Goal: Information Seeking & Learning: Find specific fact

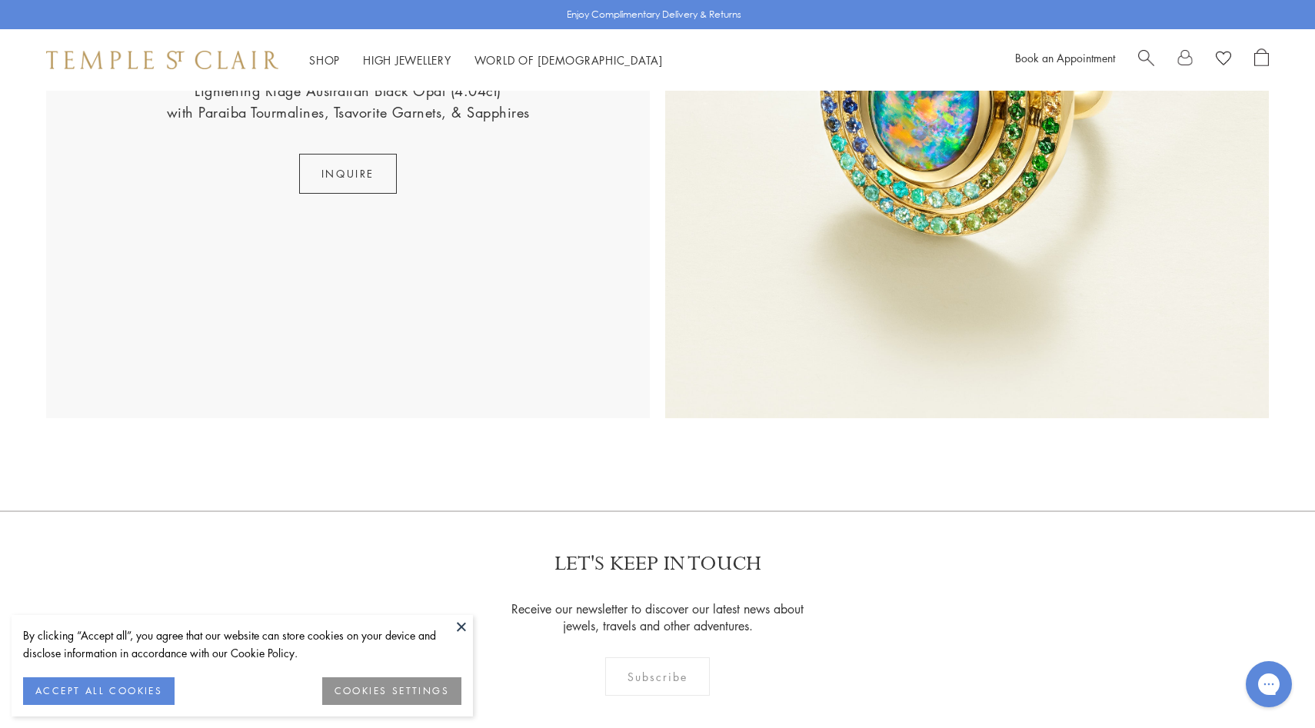
click at [1145, 56] on span "Search" at bounding box center [1146, 56] width 16 height 16
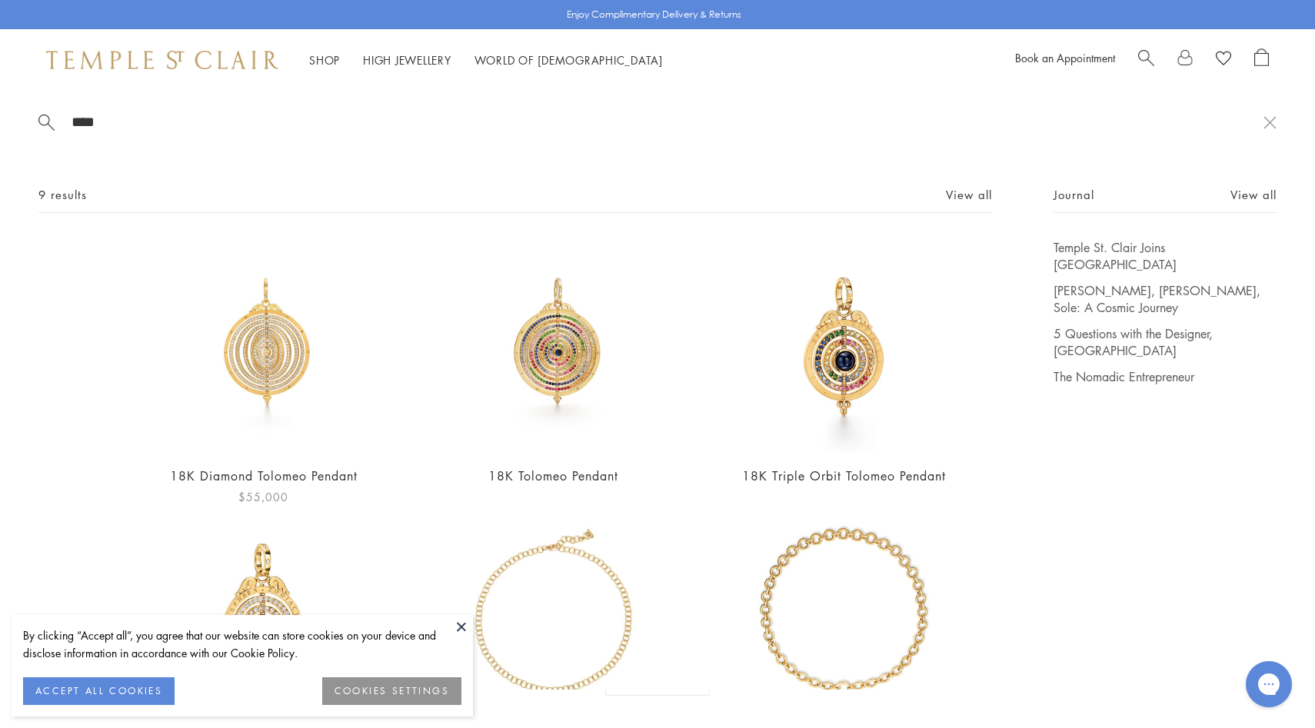
type input "****"
drag, startPoint x: 527, startPoint y: 363, endPoint x: 487, endPoint y: 10, distance: 355.3
click at [0, 0] on div "**** 9 results View all 18K Diamond Tolomeo Pendant $55,000 18K Tolomeo Pendant…" at bounding box center [657, 45] width 1315 height 91
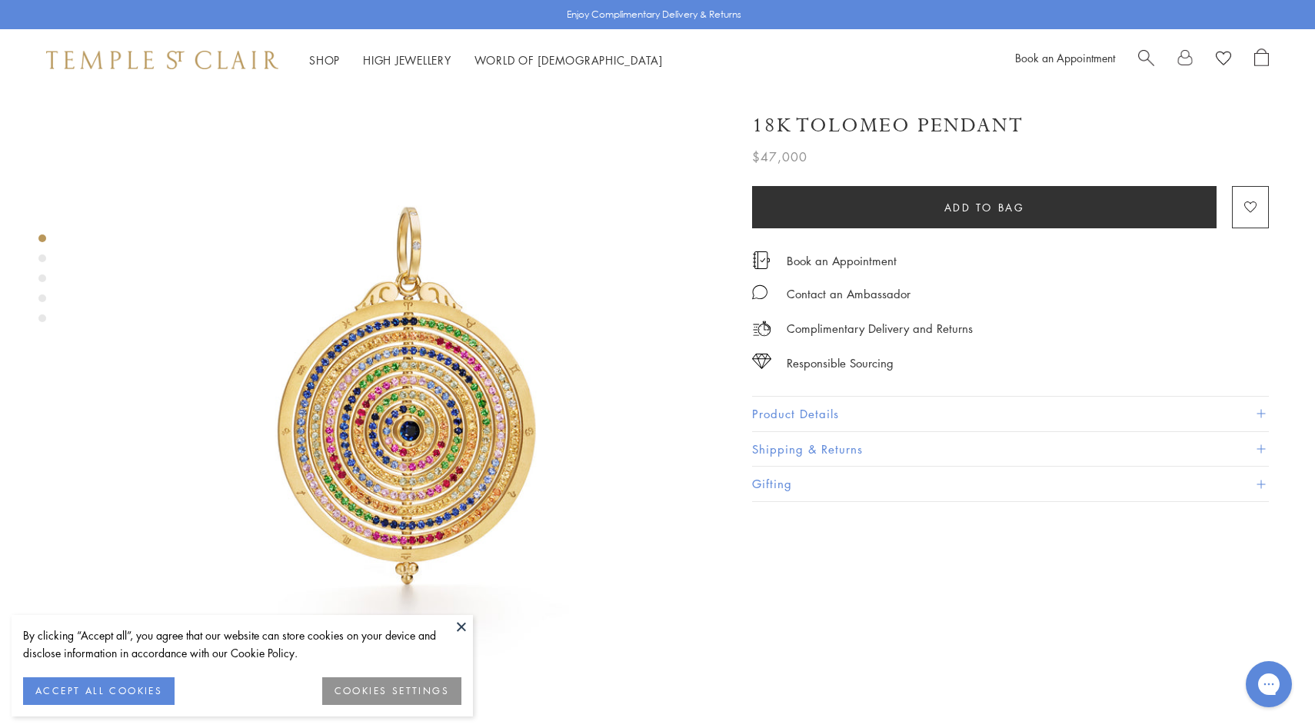
click at [789, 392] on div "18K Tolomeo Pendant $47,000 The Tolomeo Pendant is an 18 karat gold jeweled rep…" at bounding box center [1010, 299] width 517 height 405
click at [791, 405] on button "Product Details" at bounding box center [1010, 414] width 517 height 35
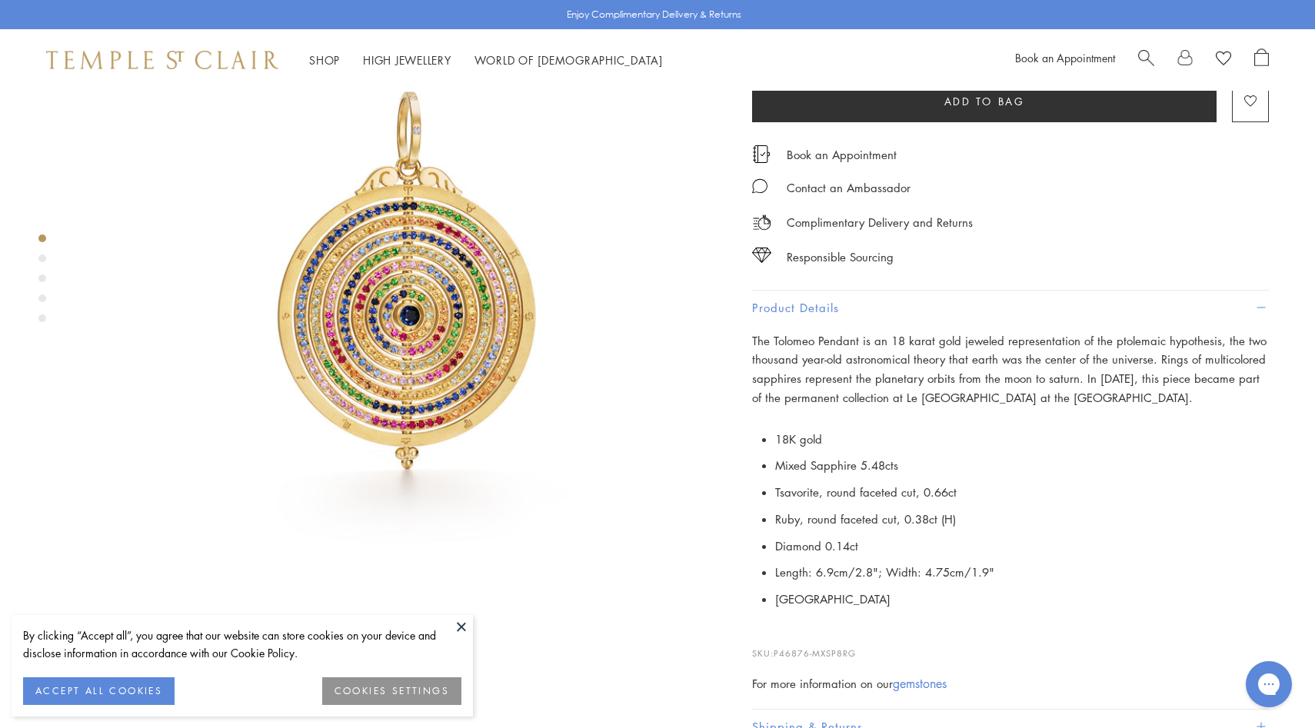
scroll to position [142, 0]
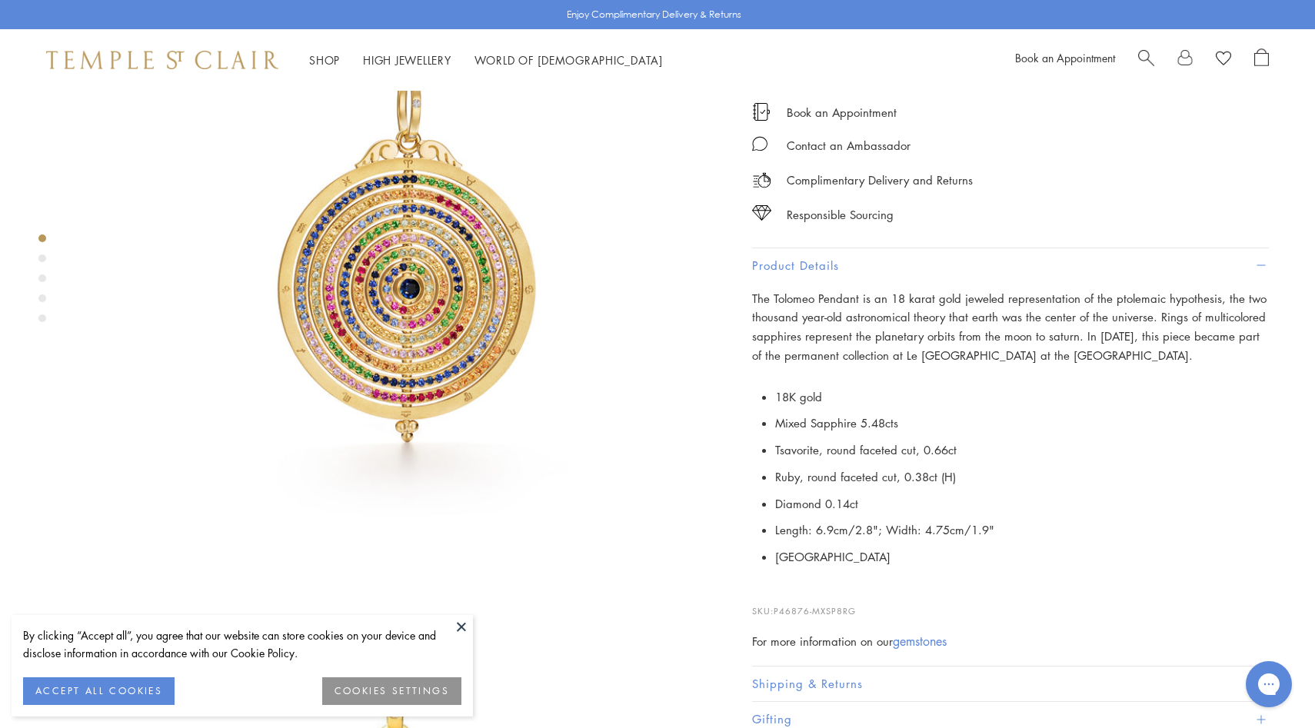
click at [854, 605] on span "P46876-MXSP8RG" at bounding box center [815, 611] width 82 height 12
drag, startPoint x: 858, startPoint y: 607, endPoint x: 778, endPoint y: 609, distance: 79.3
click at [778, 609] on p "SKU: P46876-MXSP8RG" at bounding box center [1010, 603] width 517 height 29
copy span "P46876-MXSP8RG"
